Goal: Task Accomplishment & Management: Use online tool/utility

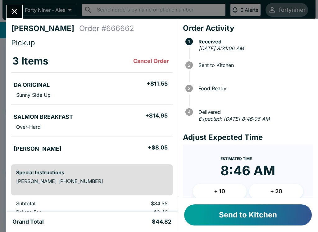
scroll to position [6, 0]
click at [232, 212] on button "Send to Kitchen" at bounding box center [248, 215] width 128 height 21
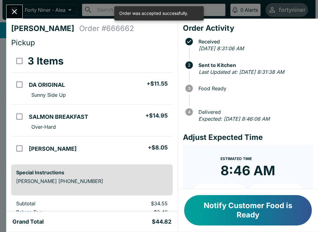
click at [9, 11] on button "Close" at bounding box center [15, 11] width 16 height 13
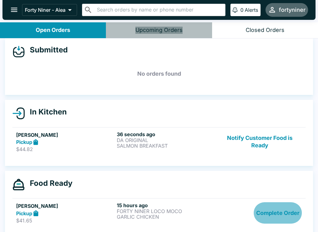
click at [262, 137] on button "Notify Customer Food is Ready" at bounding box center [260, 141] width 84 height 21
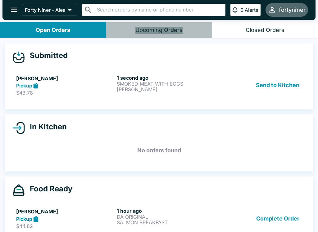
click at [206, 94] on div "1 second ago SMOKED MEAT WITH EGGS [PERSON_NAME]" at bounding box center [166, 85] width 98 height 21
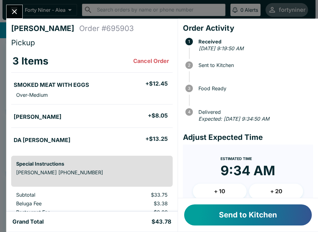
click at [237, 215] on button "Send to Kitchen" at bounding box center [248, 215] width 128 height 21
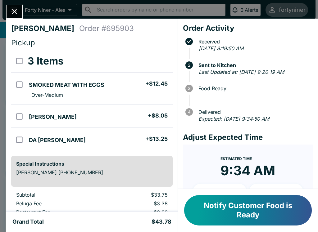
click at [17, 13] on icon "Close" at bounding box center [14, 11] width 8 height 8
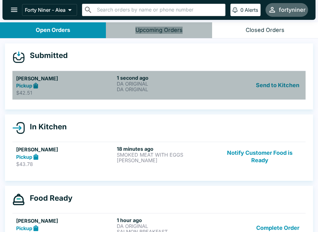
click at [59, 83] on div "Pickup" at bounding box center [65, 85] width 98 height 7
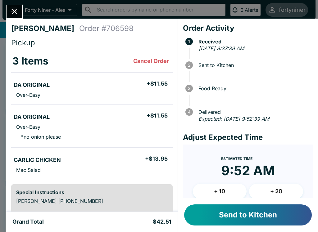
click at [234, 212] on button "Send to Kitchen" at bounding box center [248, 215] width 128 height 21
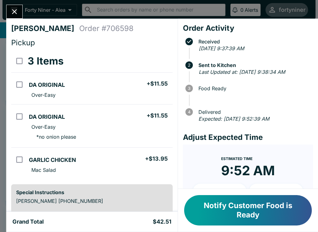
click at [13, 13] on icon "Close" at bounding box center [14, 11] width 5 height 5
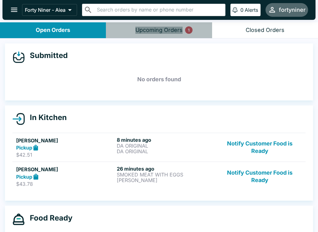
click at [193, 23] on button "Upcoming Orders 1" at bounding box center [159, 30] width 106 height 16
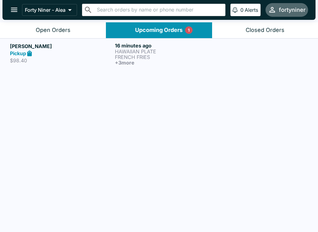
click at [198, 59] on p "FRENCH FRIES" at bounding box center [166, 57] width 102 height 6
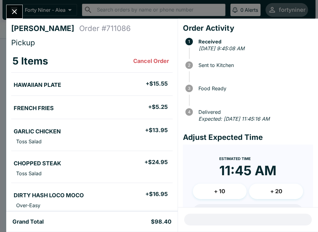
click at [17, 10] on icon "Close" at bounding box center [14, 11] width 8 height 8
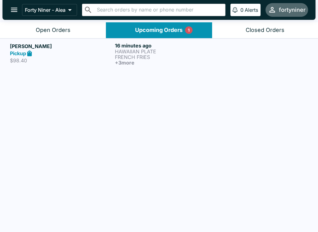
click at [79, 30] on button "Open Orders" at bounding box center [53, 30] width 106 height 16
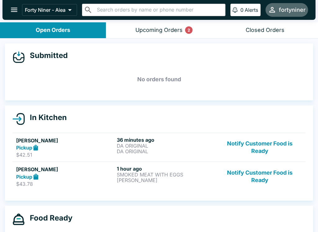
click at [243, 143] on button "Notify Customer Food is Ready" at bounding box center [260, 147] width 84 height 21
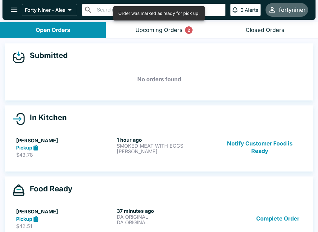
click at [256, 142] on button "Notify Customer Food is Ready" at bounding box center [260, 147] width 84 height 21
